Goal: Understand process/instructions

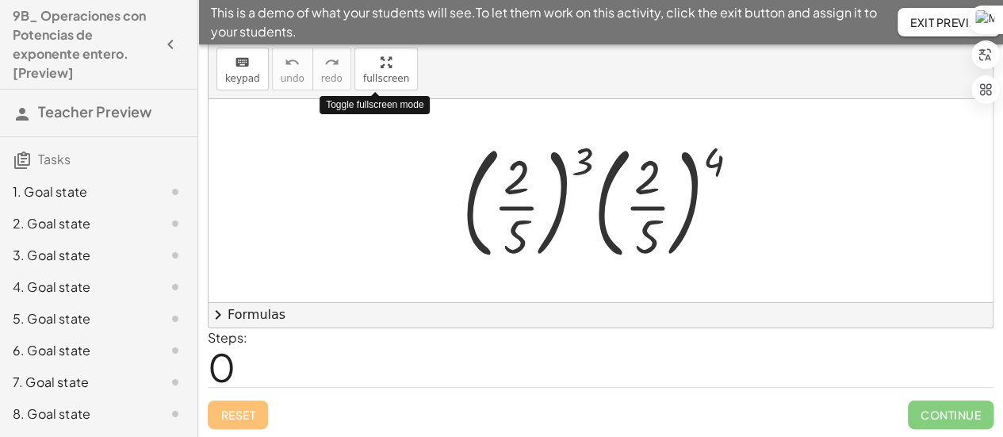
scroll to position [317, 0]
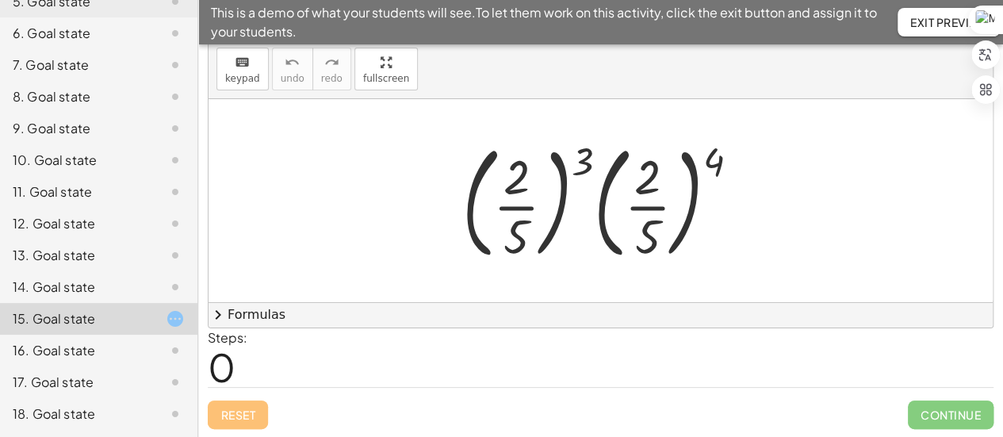
click at [587, 150] on div at bounding box center [606, 201] width 305 height 132
click at [585, 183] on div at bounding box center [606, 201] width 305 height 132
click at [593, 158] on div at bounding box center [606, 201] width 305 height 132
click at [715, 156] on div at bounding box center [606, 201] width 305 height 132
click at [588, 161] on div at bounding box center [606, 201] width 305 height 132
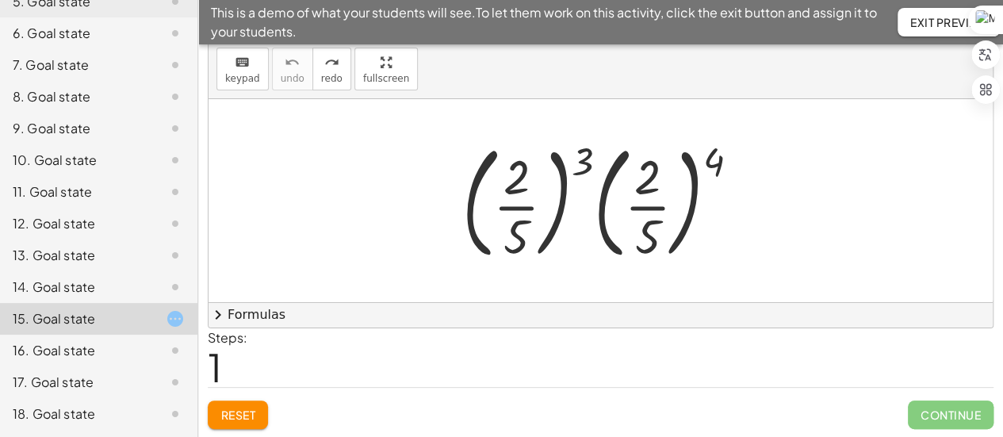
click at [583, 163] on div at bounding box center [606, 201] width 305 height 132
click at [585, 159] on div at bounding box center [606, 201] width 305 height 132
click at [718, 156] on div at bounding box center [606, 201] width 305 height 132
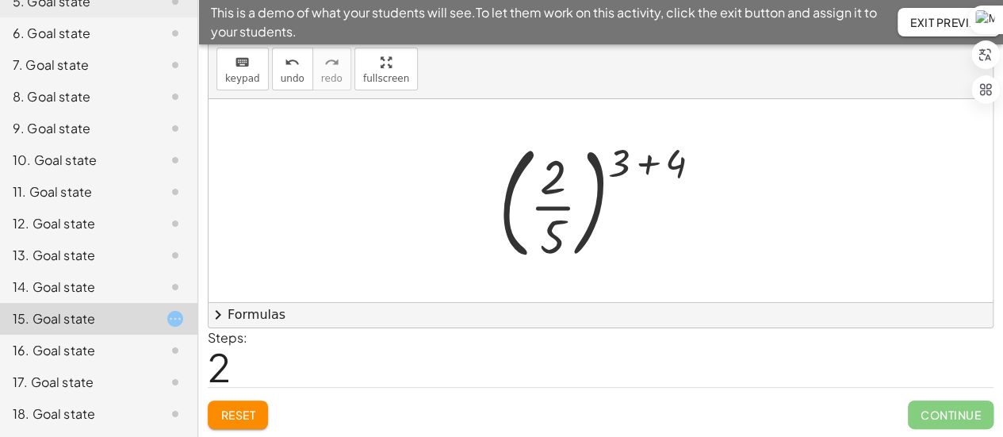
click at [644, 169] on div at bounding box center [607, 201] width 232 height 132
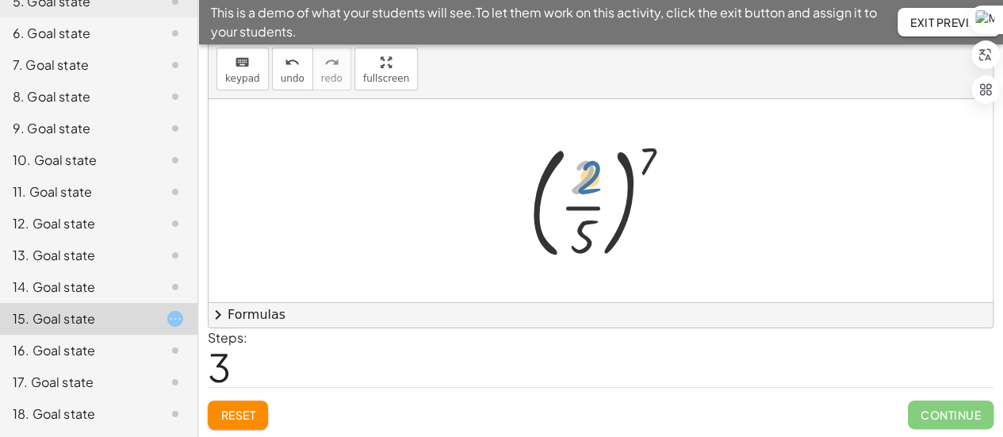
drag, startPoint x: 593, startPoint y: 186, endPoint x: 609, endPoint y: 186, distance: 15.9
click at [609, 186] on div at bounding box center [606, 201] width 171 height 132
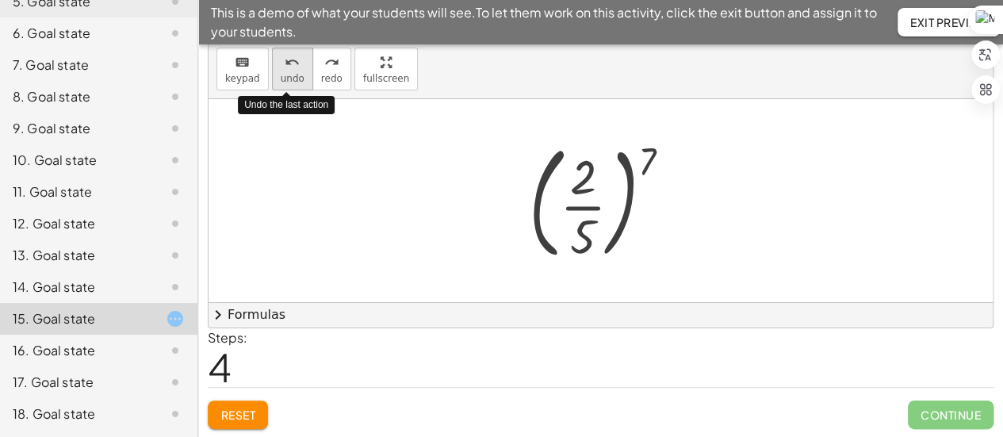
click at [295, 67] on div "undo" at bounding box center [293, 61] width 24 height 19
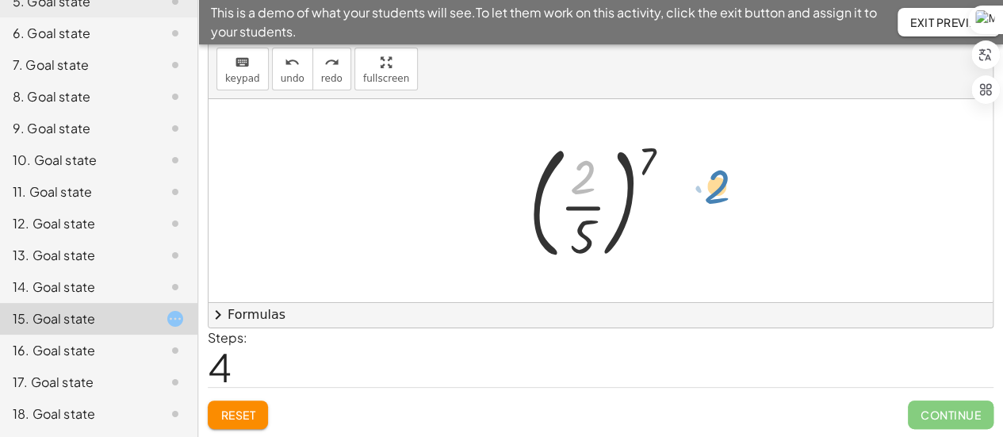
drag, startPoint x: 581, startPoint y: 182, endPoint x: 717, endPoint y: 191, distance: 136.8
click at [589, 232] on div at bounding box center [606, 201] width 171 height 132
drag, startPoint x: 650, startPoint y: 153, endPoint x: 600, endPoint y: 153, distance: 50.0
click at [600, 153] on div at bounding box center [606, 201] width 171 height 132
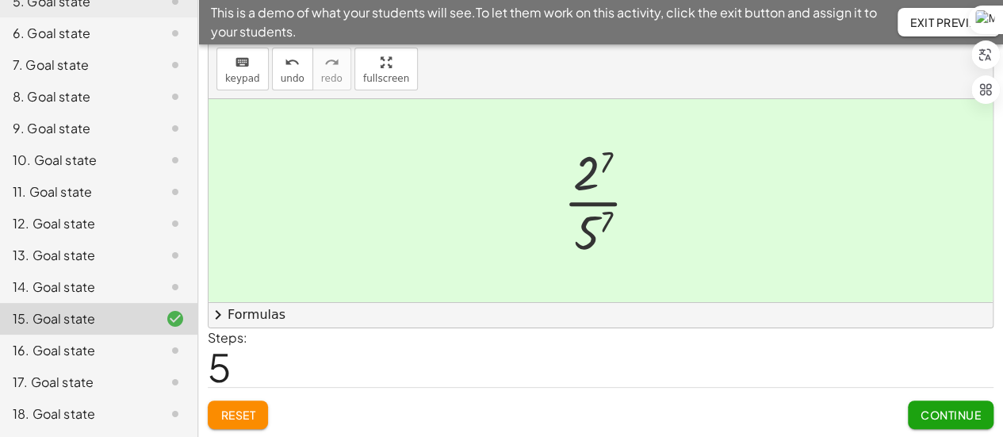
click at [599, 164] on div at bounding box center [607, 201] width 104 height 122
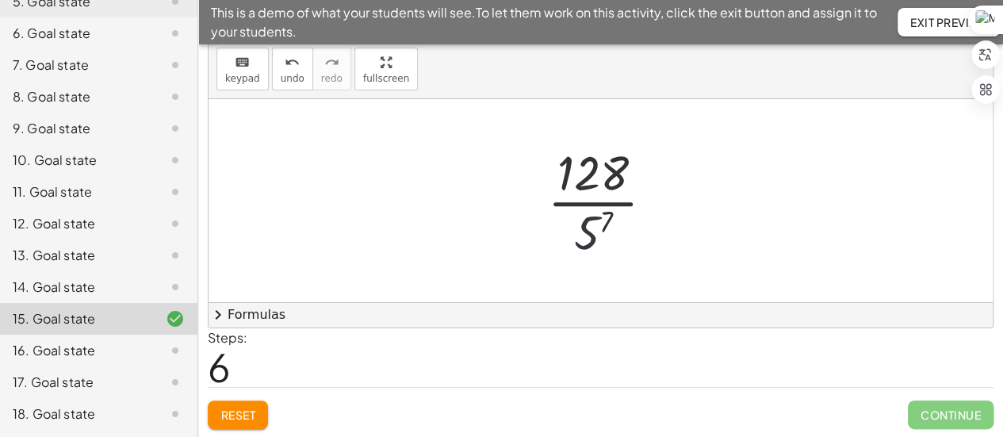
click at [593, 233] on div at bounding box center [607, 201] width 136 height 122
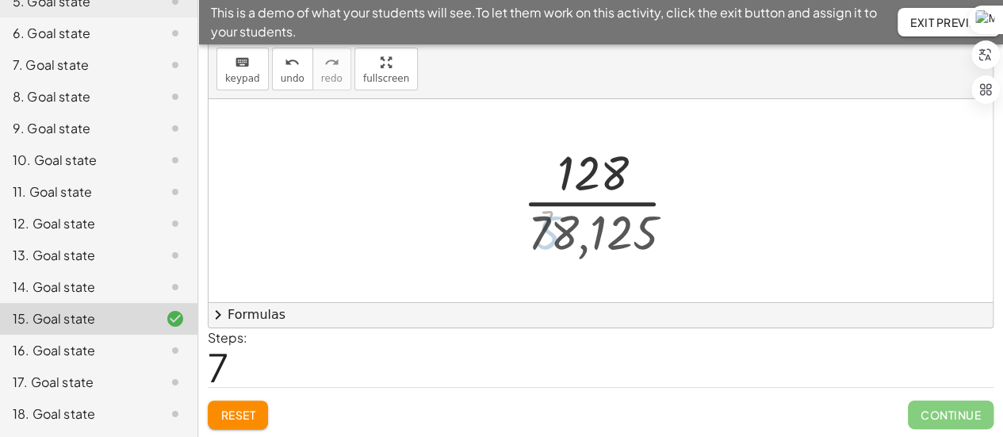
click at [593, 233] on div at bounding box center [607, 201] width 194 height 122
click at [660, 204] on div at bounding box center [607, 201] width 194 height 122
click at [608, 202] on div at bounding box center [607, 201] width 194 height 122
click at [530, 202] on div at bounding box center [607, 201] width 194 height 122
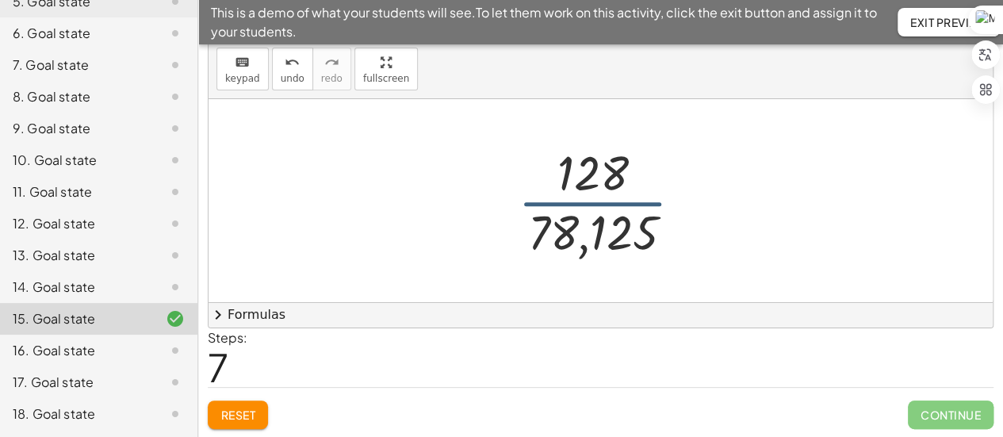
click at [657, 212] on div at bounding box center [607, 201] width 194 height 122
click at [656, 205] on div at bounding box center [607, 201] width 194 height 122
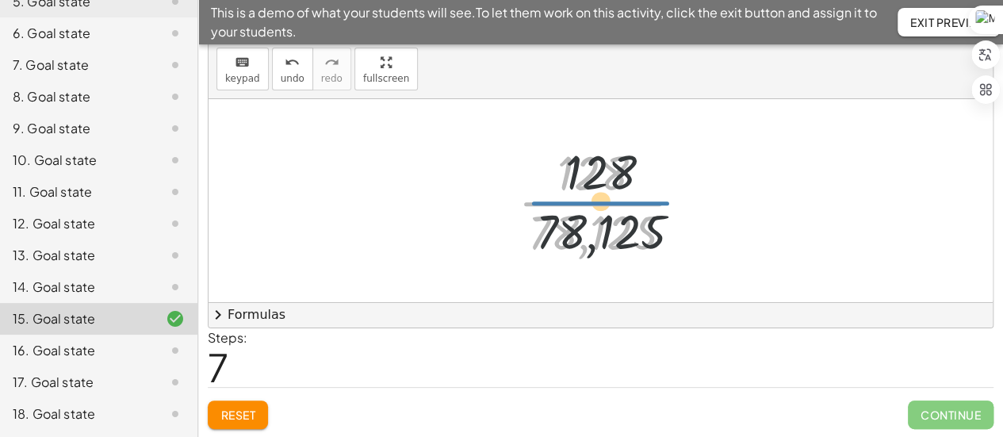
drag, startPoint x: 656, startPoint y: 205, endPoint x: 665, endPoint y: 204, distance: 9.6
click at [665, 204] on div at bounding box center [607, 201] width 194 height 122
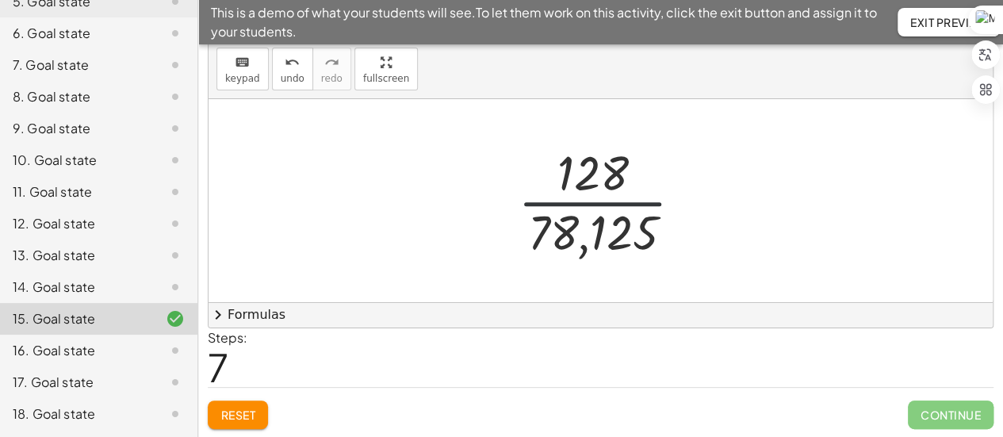
click at [665, 204] on div at bounding box center [607, 201] width 194 height 122
click at [659, 204] on div at bounding box center [607, 201] width 194 height 122
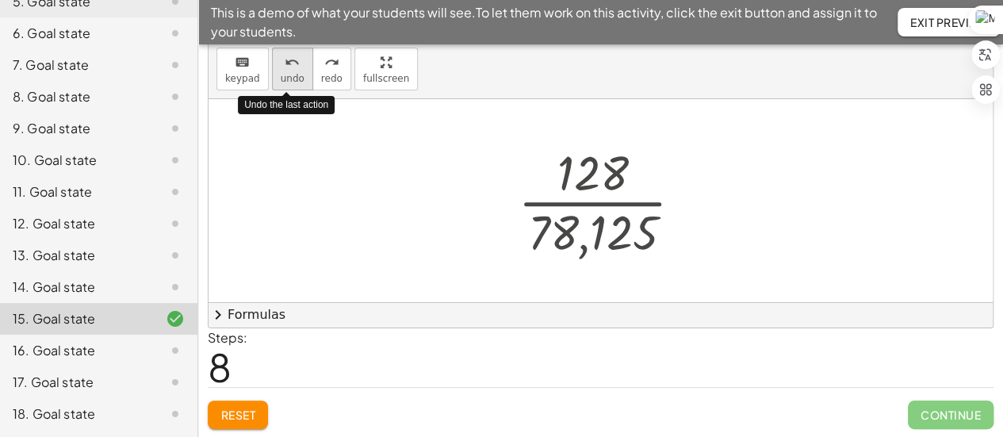
click at [286, 69] on icon "undo" at bounding box center [292, 62] width 15 height 19
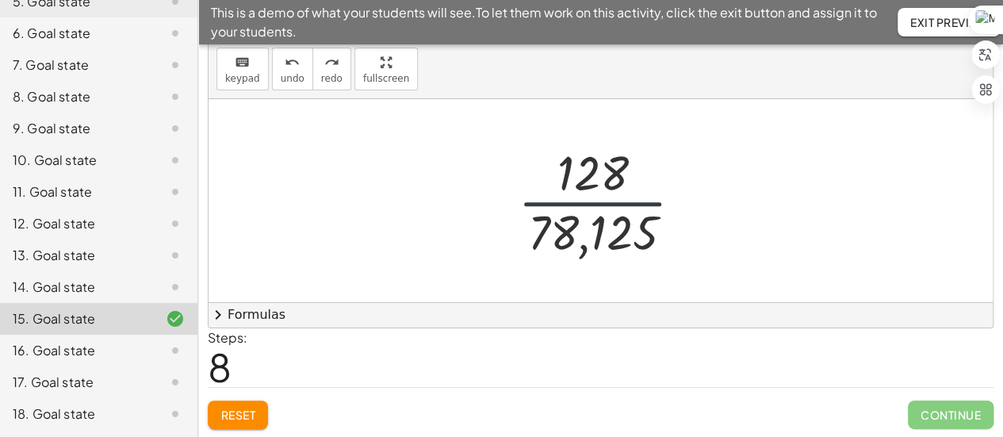
click at [654, 203] on div at bounding box center [607, 201] width 194 height 122
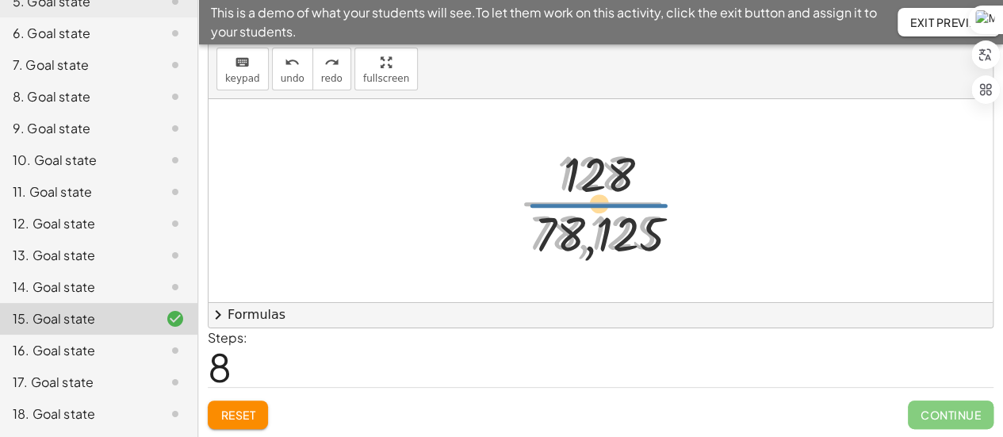
drag, startPoint x: 660, startPoint y: 202, endPoint x: 669, endPoint y: 205, distance: 9.8
click at [669, 205] on div at bounding box center [607, 201] width 194 height 122
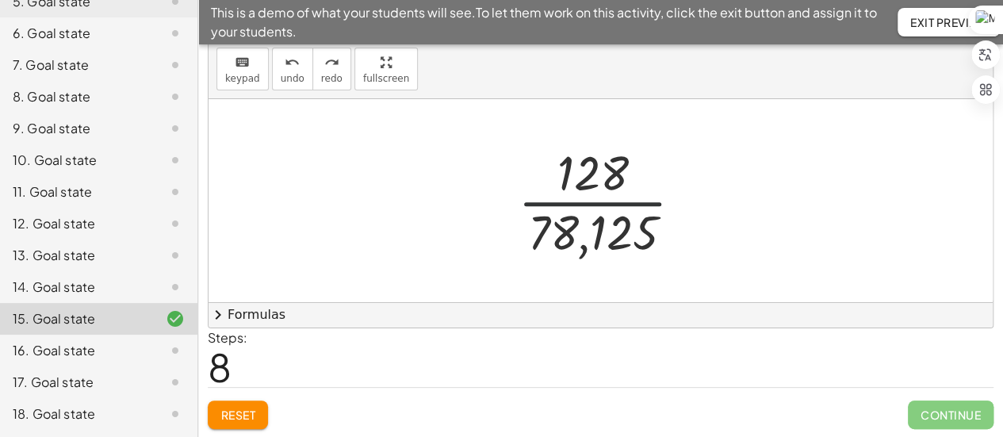
click at [660, 205] on div at bounding box center [607, 201] width 194 height 122
click at [659, 201] on div at bounding box center [607, 201] width 194 height 122
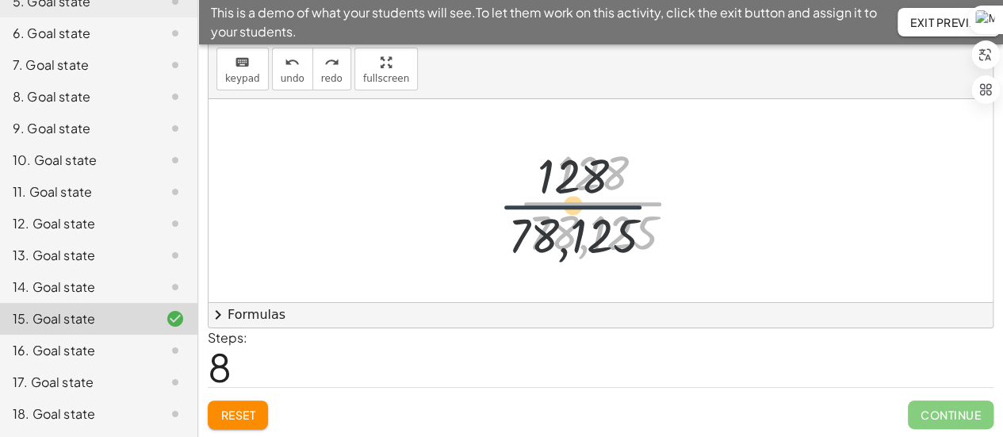
drag, startPoint x: 603, startPoint y: 201, endPoint x: 536, endPoint y: 206, distance: 66.9
click at [536, 206] on div at bounding box center [607, 201] width 194 height 122
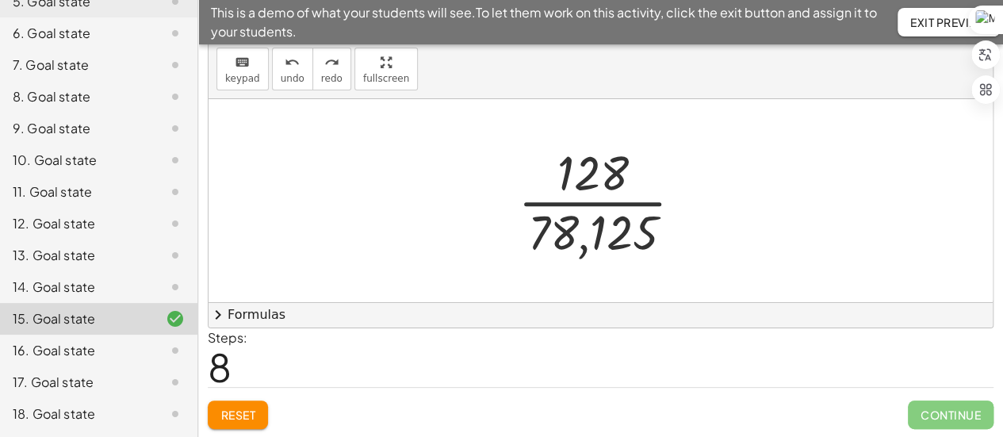
click at [657, 201] on div at bounding box center [607, 201] width 194 height 122
click at [662, 203] on div at bounding box center [607, 201] width 194 height 122
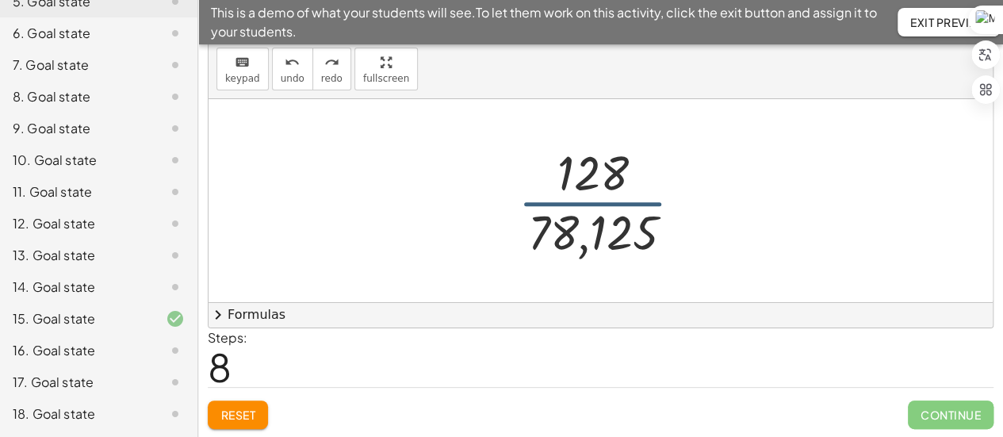
click at [654, 203] on div at bounding box center [607, 201] width 194 height 122
click at [661, 201] on div at bounding box center [607, 201] width 194 height 122
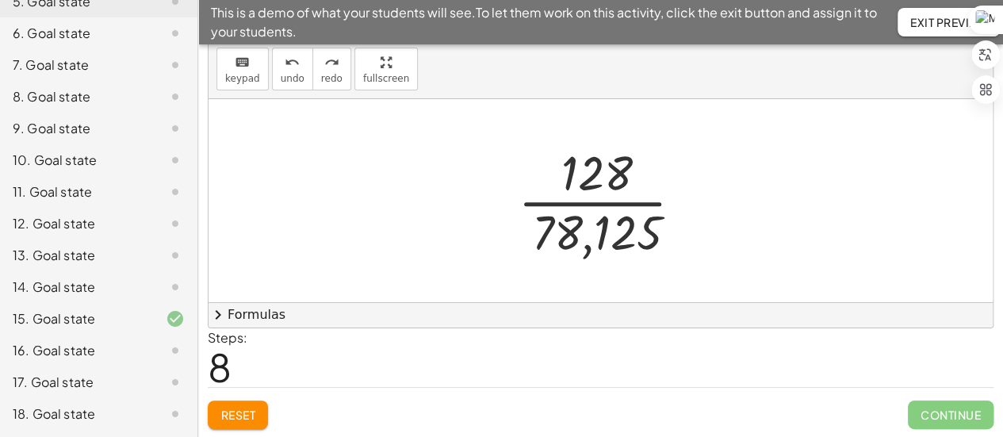
click at [661, 202] on div at bounding box center [607, 201] width 194 height 122
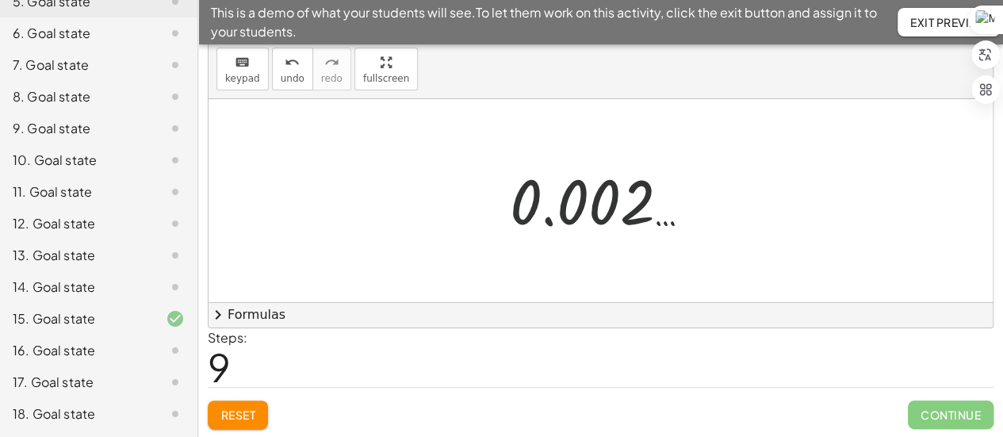
click at [671, 221] on div at bounding box center [607, 201] width 210 height 79
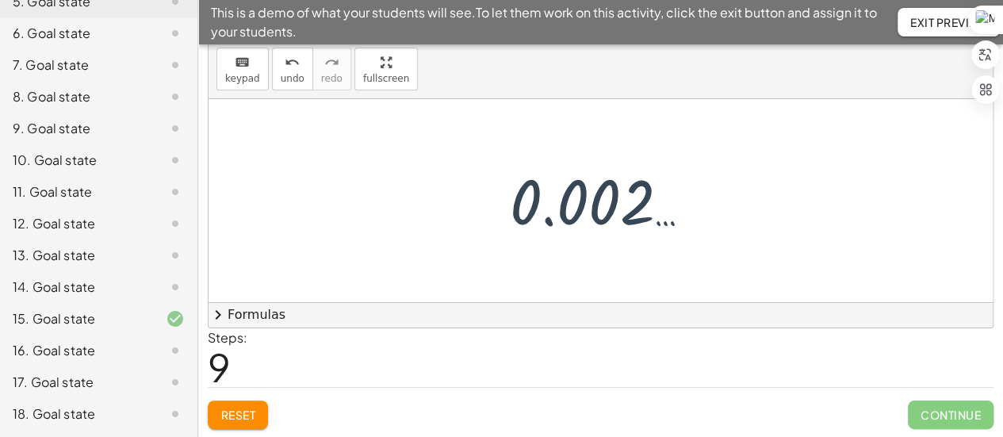
click at [671, 221] on div at bounding box center [607, 201] width 210 height 79
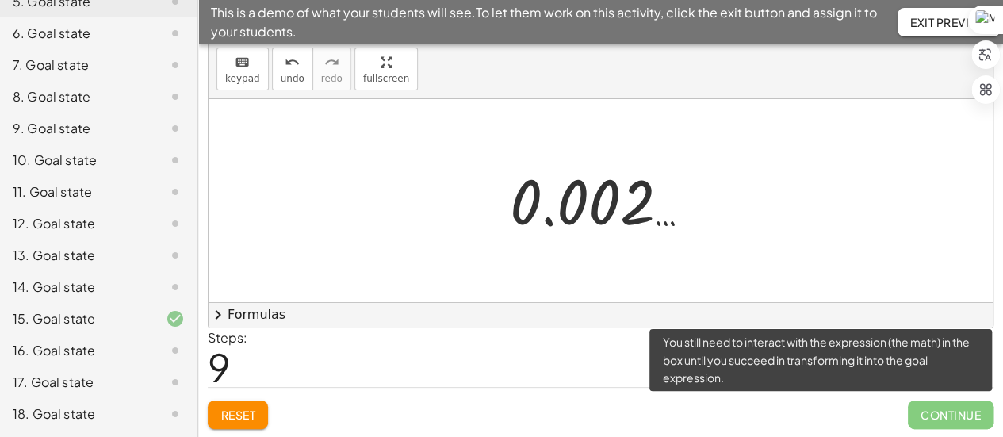
click at [963, 415] on span "Continue" at bounding box center [951, 415] width 86 height 29
click at [950, 417] on span "Continue" at bounding box center [951, 415] width 86 height 29
click at [945, 419] on span "Continue" at bounding box center [951, 415] width 86 height 29
click at [964, 416] on span "Continue" at bounding box center [951, 415] width 86 height 29
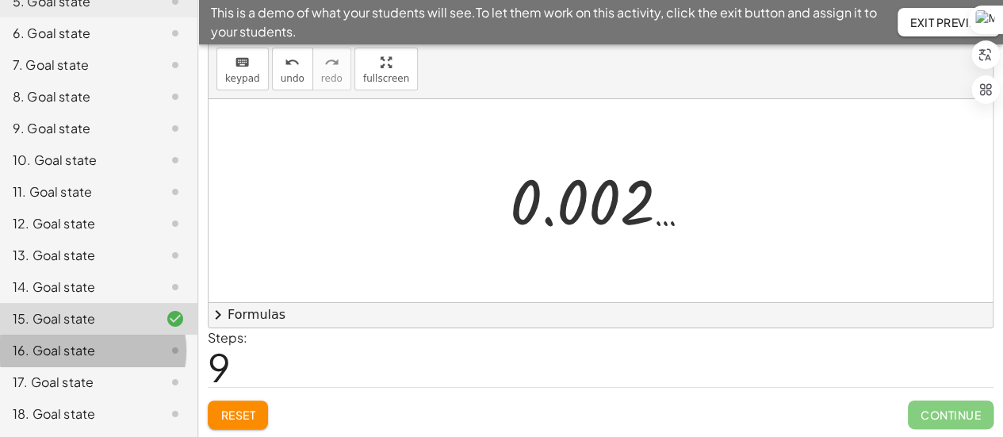
click at [81, 345] on div "16. Goal state" at bounding box center [77, 350] width 128 height 19
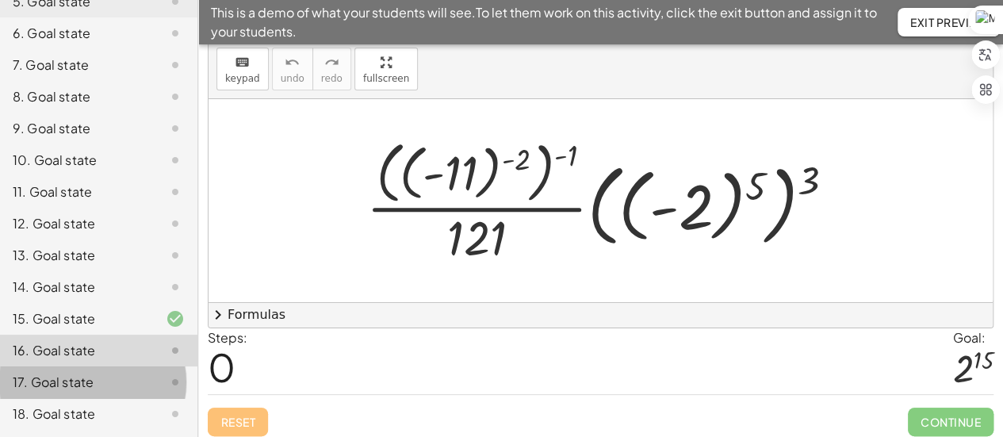
click at [77, 377] on div "17. Goal state" at bounding box center [77, 382] width 128 height 19
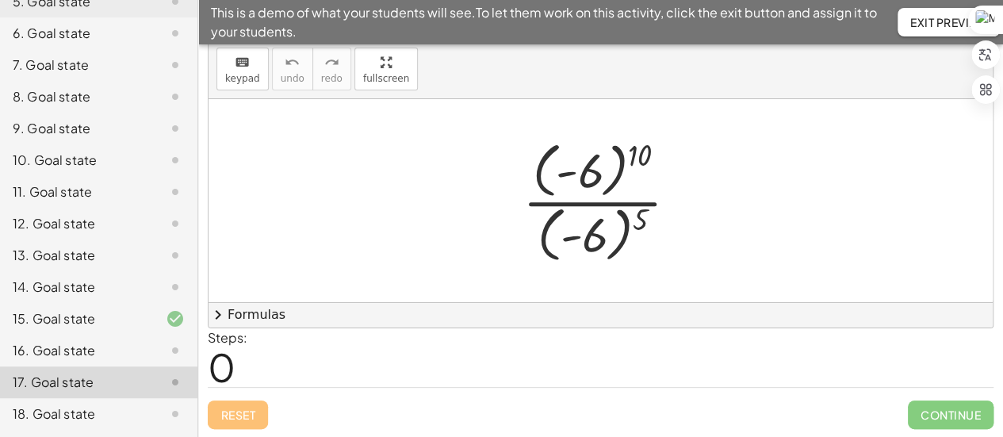
click at [83, 351] on div "16. Goal state" at bounding box center [77, 350] width 128 height 19
